Goal: Use online tool/utility

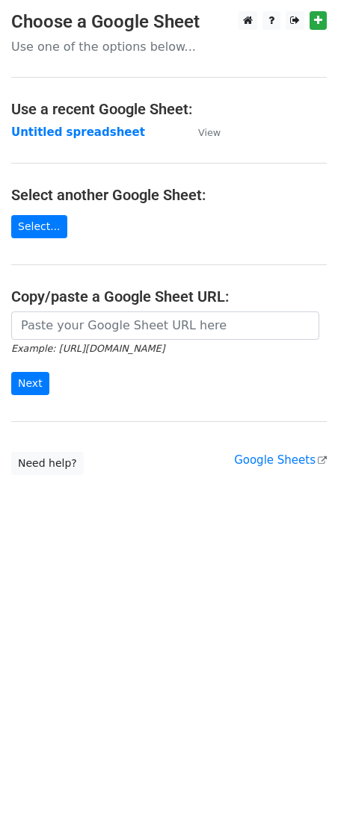
click at [114, 340] on input "url" at bounding box center [165, 325] width 308 height 28
type input "[URL][DOMAIN_NAME]"
click at [8, 394] on div "[URL][DOMAIN_NAME] Example: [URL][DOMAIN_NAME] Next" at bounding box center [169, 360] width 338 height 99
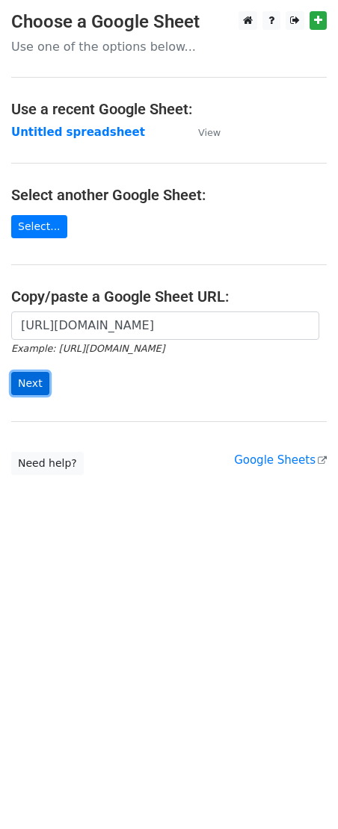
click at [23, 390] on input "Next" at bounding box center [30, 383] width 38 height 23
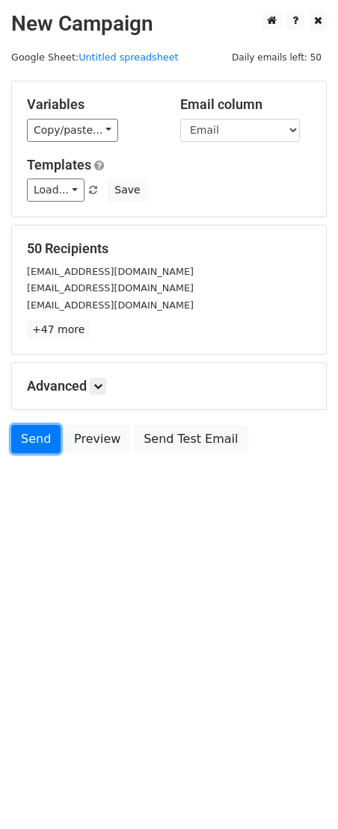
drag, startPoint x: 47, startPoint y: 443, endPoint x: 7, endPoint y: 393, distance: 63.8
click at [46, 443] on link "Send" at bounding box center [35, 439] width 49 height 28
